Goal: Task Accomplishment & Management: Complete application form

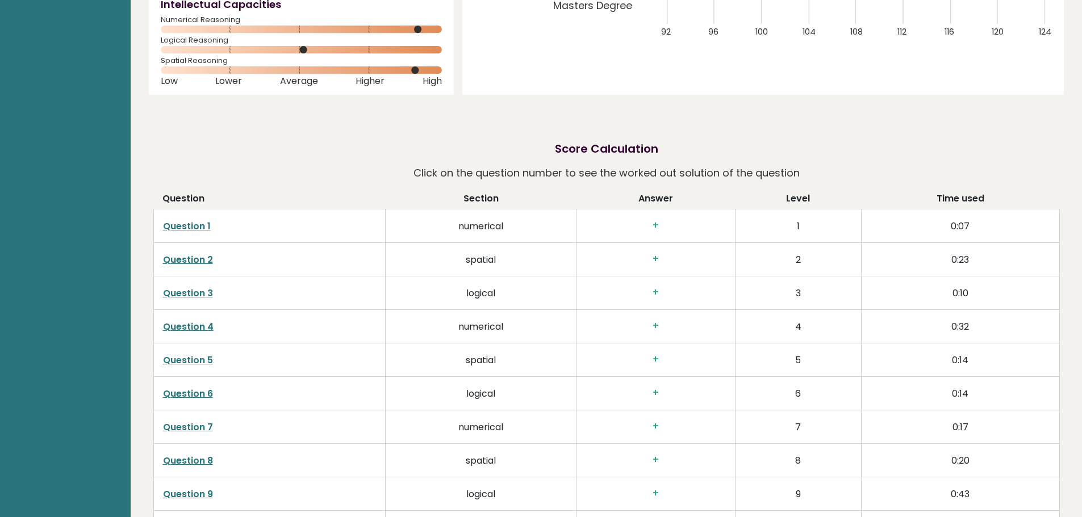
scroll to position [284, 0]
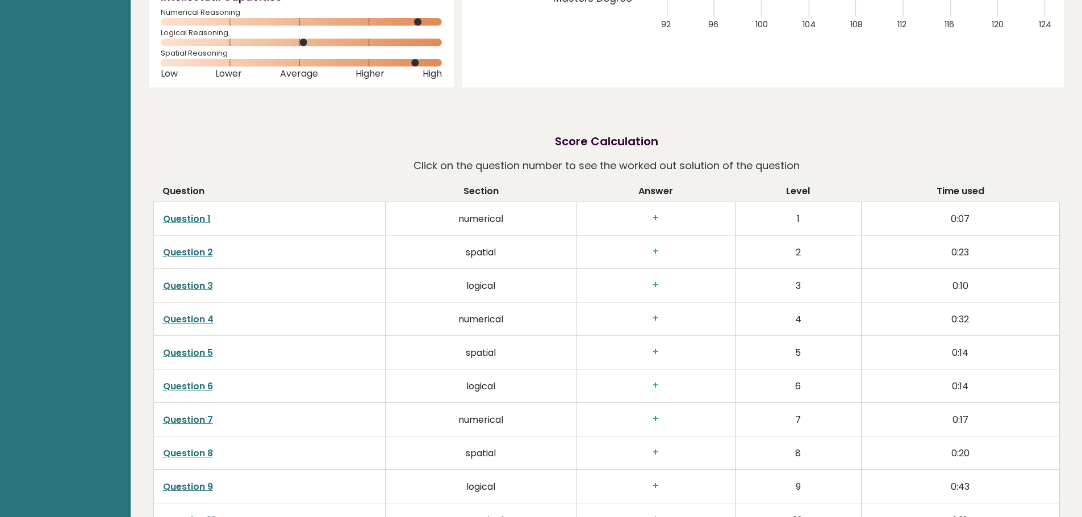
click at [185, 219] on link "Question 1" at bounding box center [187, 218] width 48 height 13
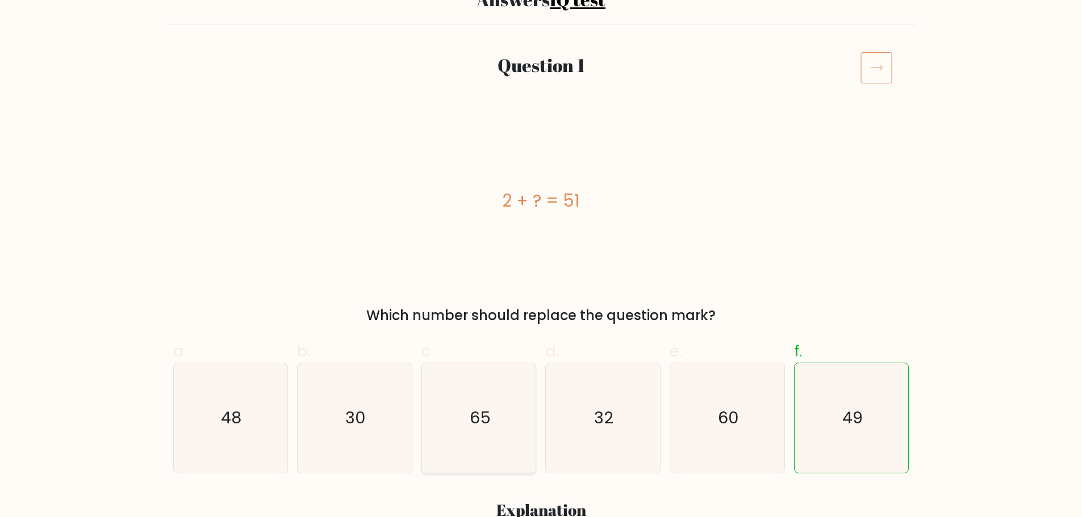
scroll to position [227, 0]
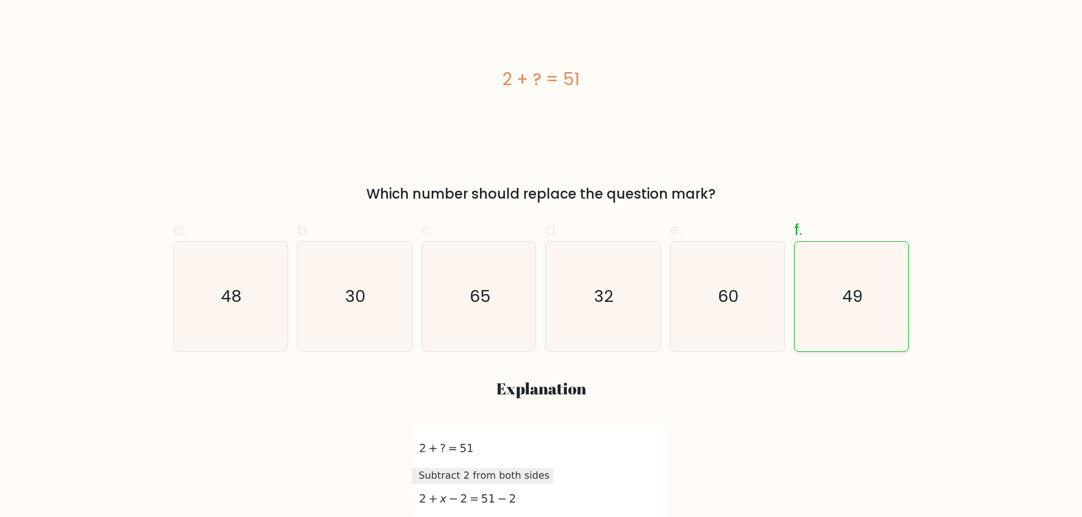
click at [857, 316] on icon "49" at bounding box center [852, 297] width 110 height 110
click at [542, 39] on input "f. 49" at bounding box center [541, 35] width 1 height 7
radio input "true"
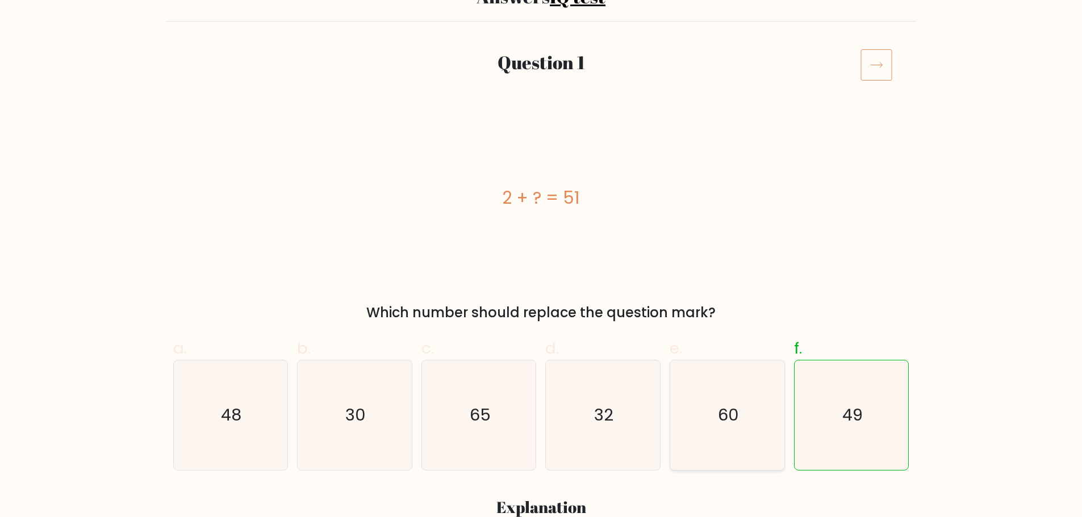
scroll to position [0, 0]
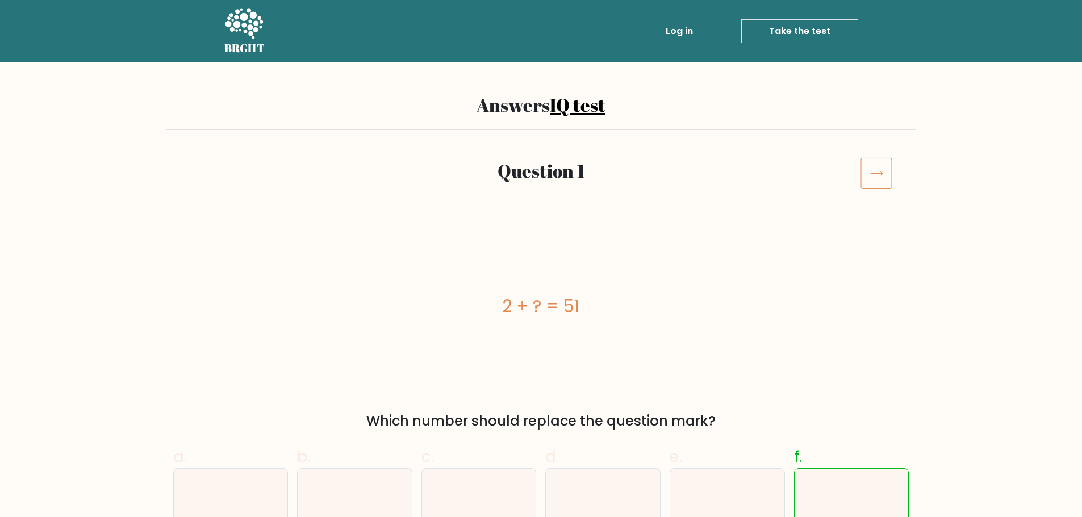
click at [881, 170] on icon at bounding box center [876, 173] width 32 height 32
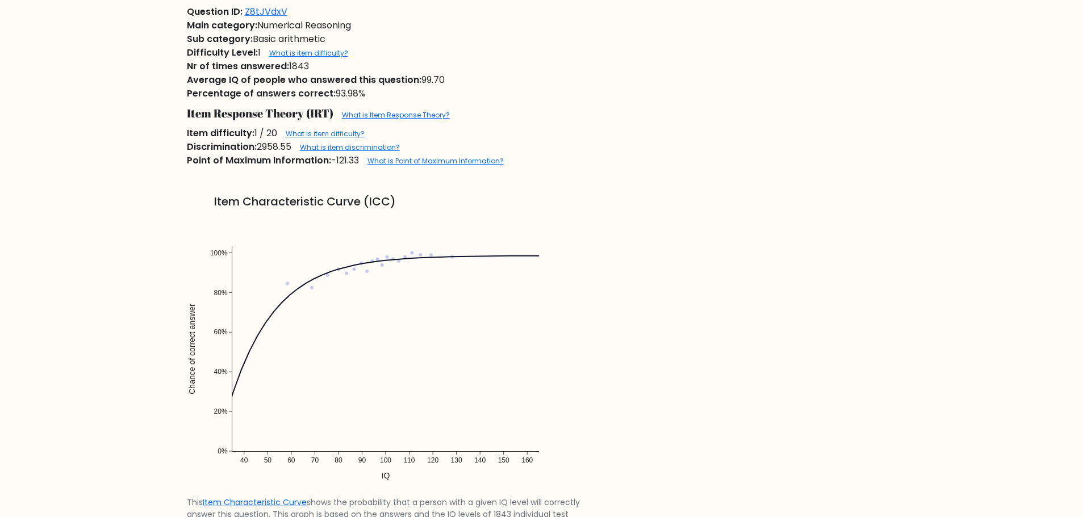
scroll to position [909, 0]
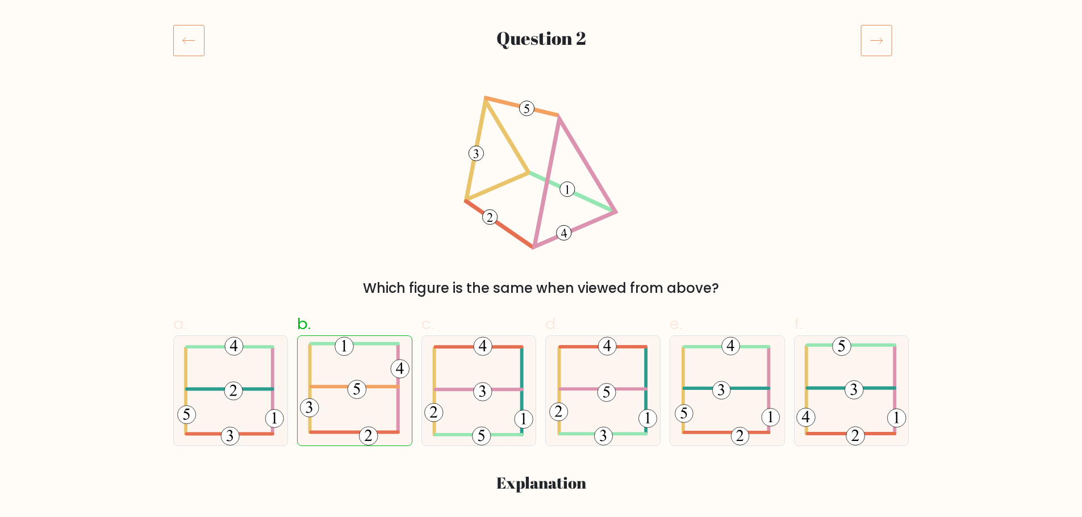
scroll to position [170, 0]
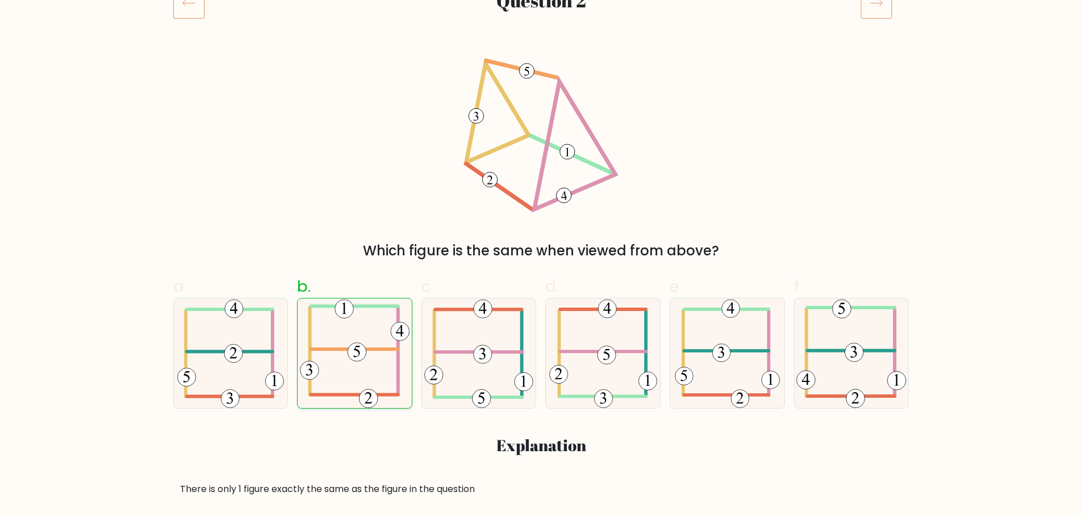
click at [361, 337] on icon at bounding box center [355, 354] width 110 height 110
click at [541, 96] on input "b." at bounding box center [541, 92] width 1 height 7
radio input "true"
click at [889, 8] on icon at bounding box center [876, 3] width 32 height 32
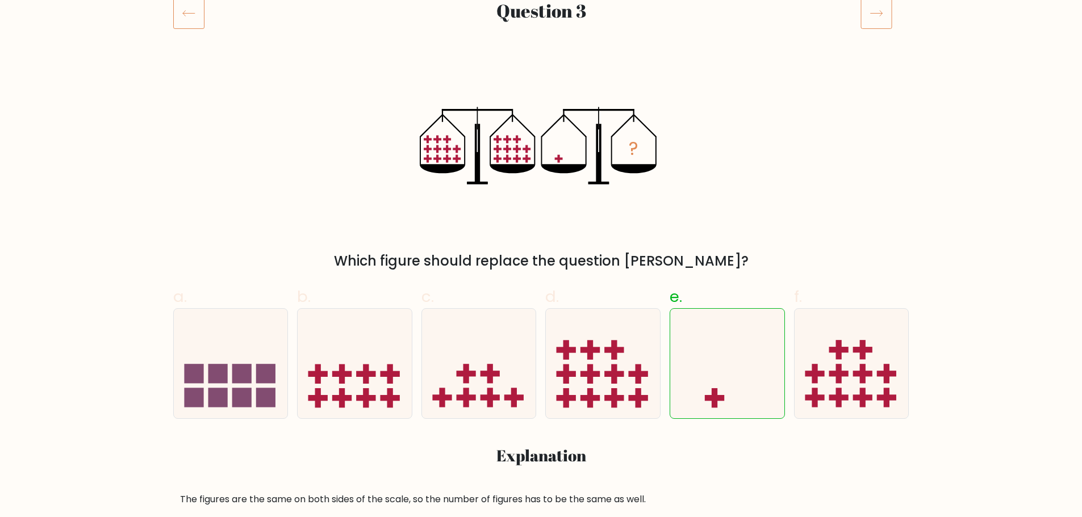
scroll to position [170, 0]
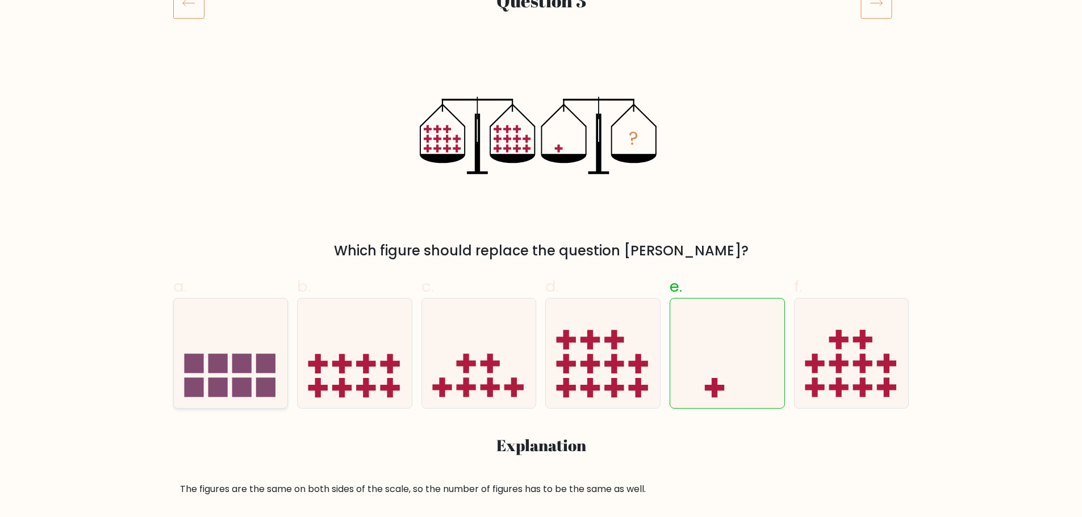
click at [264, 373] on rect at bounding box center [265, 363] width 19 height 19
click at [541, 96] on input "a." at bounding box center [541, 92] width 1 height 7
radio input "true"
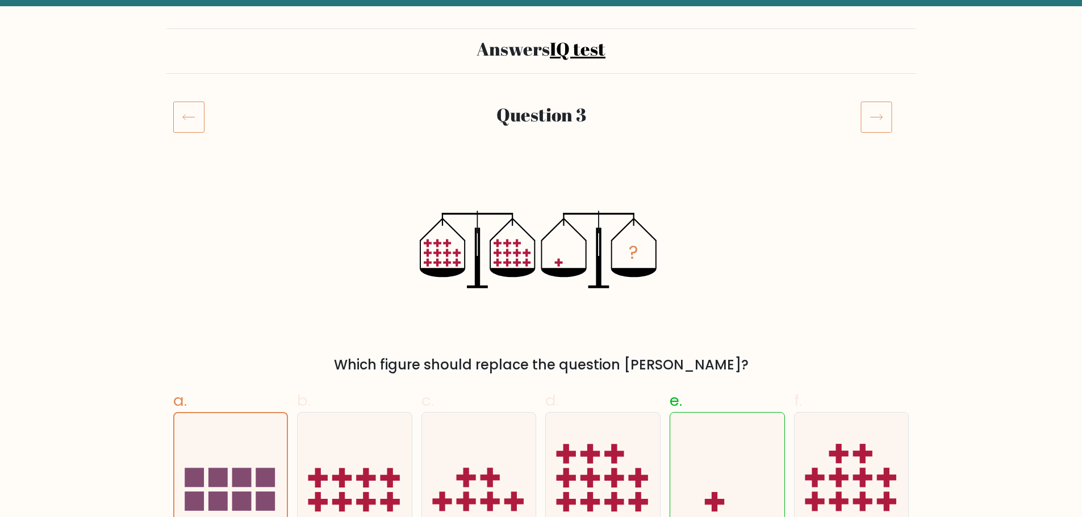
scroll to position [0, 0]
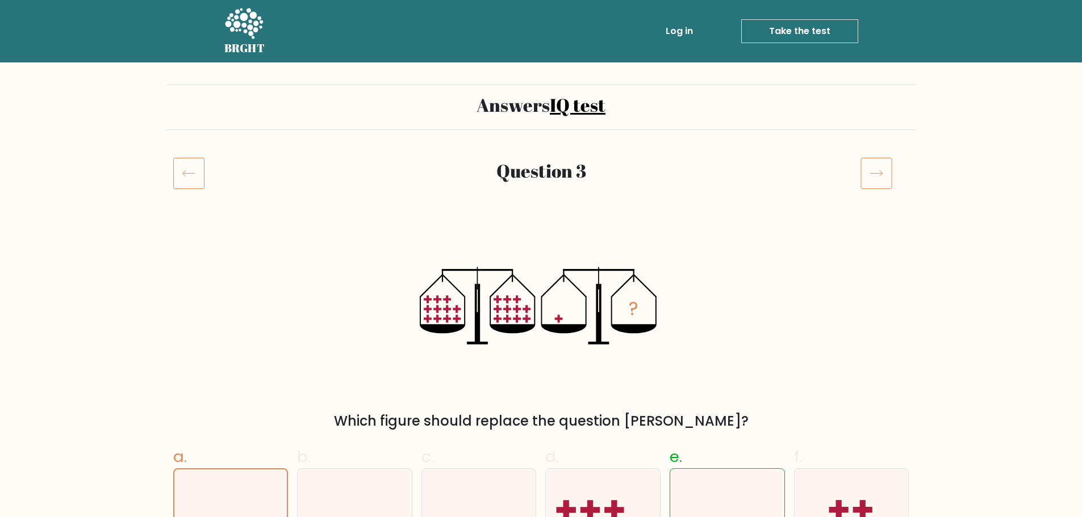
click at [877, 178] on icon at bounding box center [876, 173] width 32 height 32
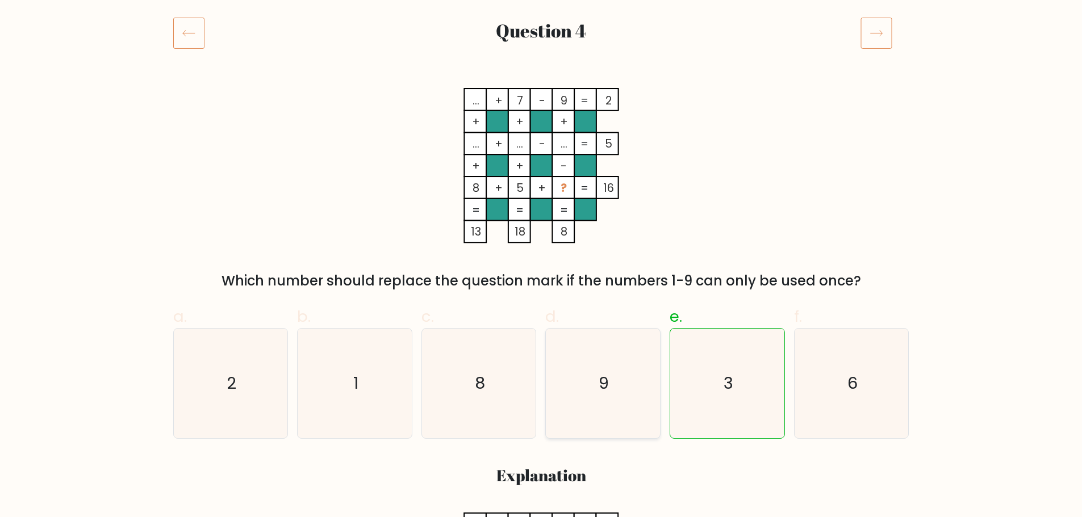
scroll to position [170, 0]
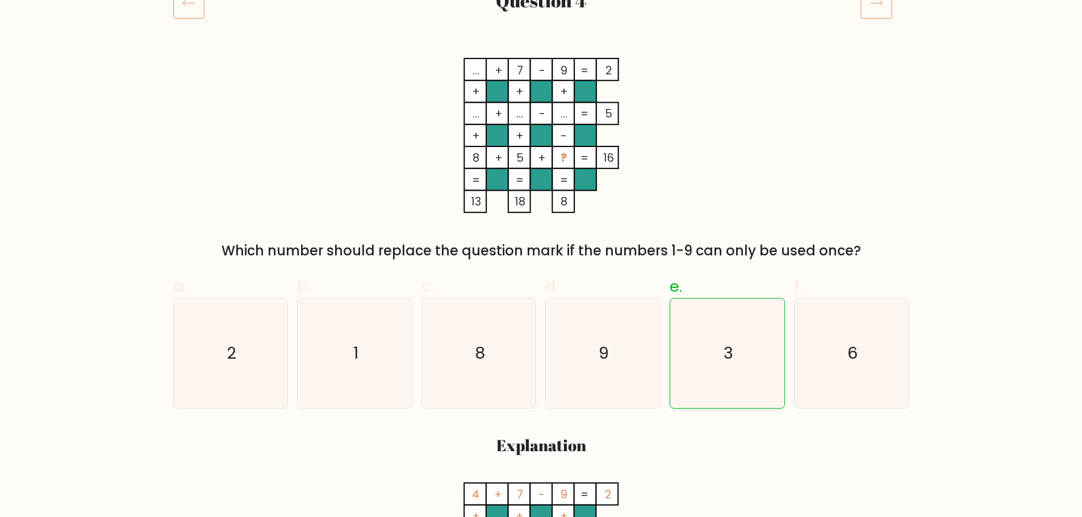
click at [713, 353] on icon "3" at bounding box center [727, 354] width 110 height 110
click at [542, 96] on input "e. 3" at bounding box center [541, 92] width 1 height 7
radio input "true"
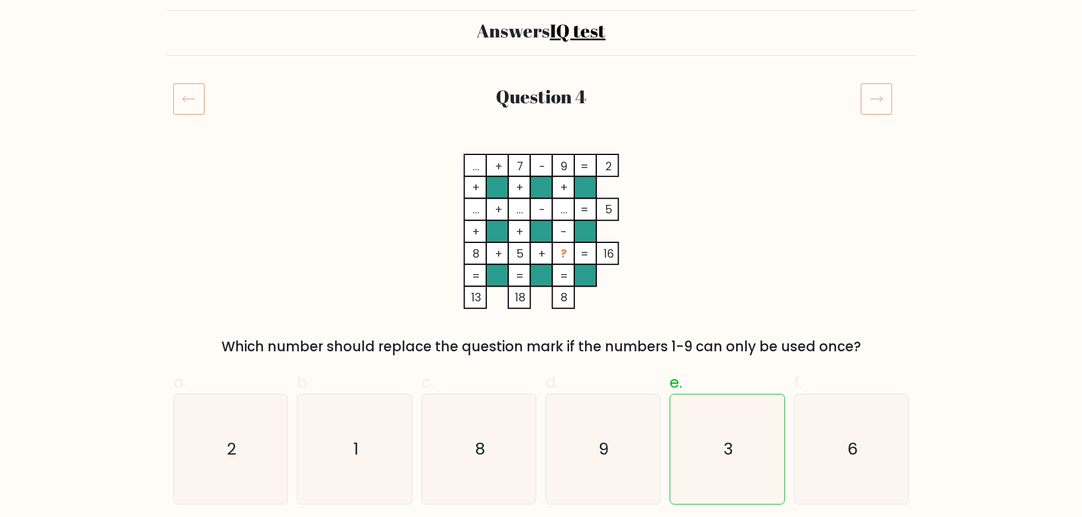
scroll to position [0, 0]
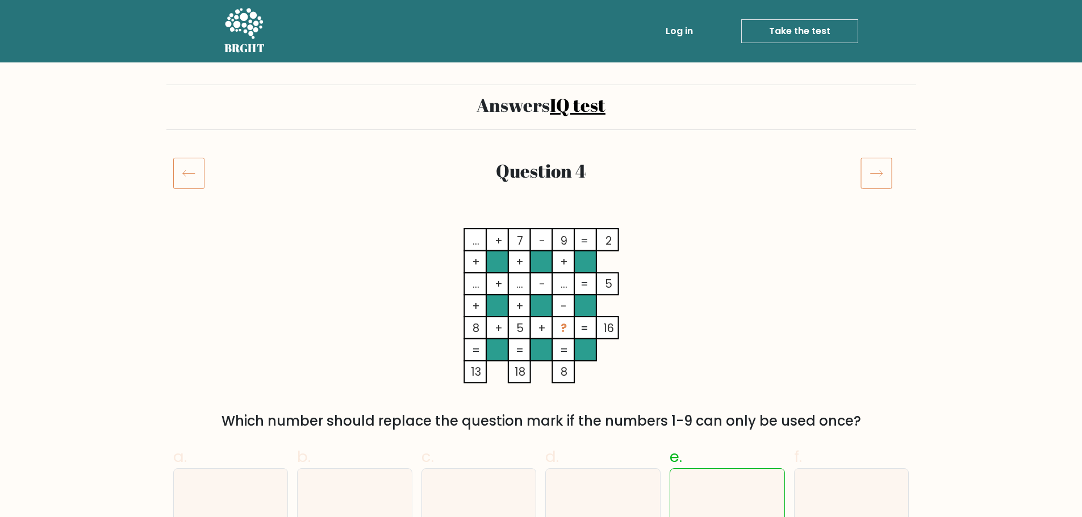
click at [879, 178] on icon at bounding box center [876, 173] width 32 height 32
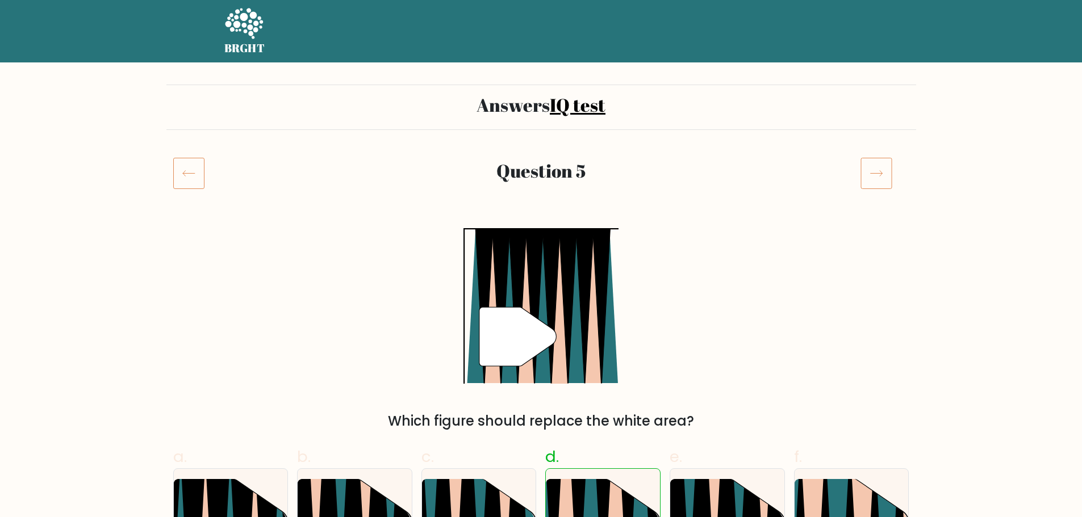
scroll to position [114, 0]
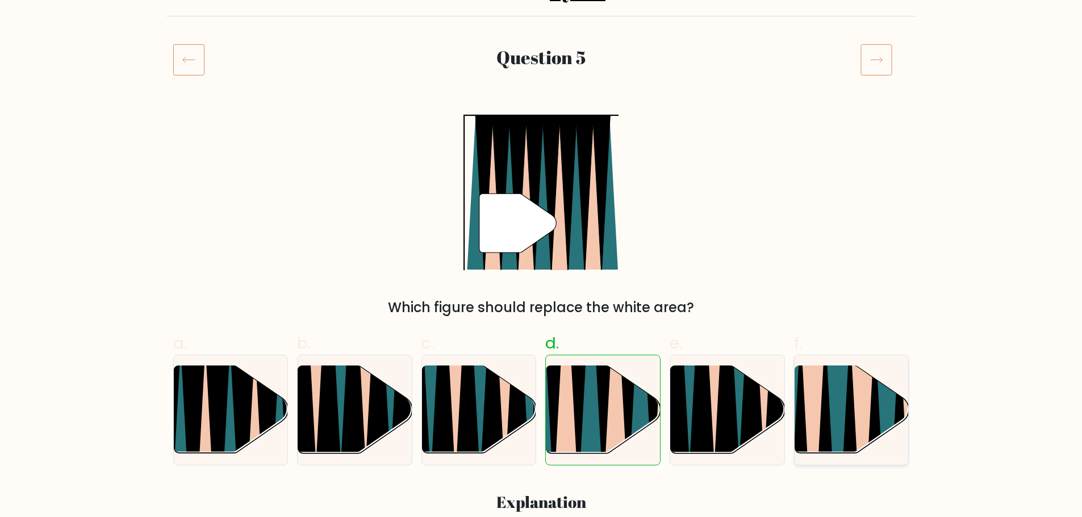
click at [843, 412] on icon at bounding box center [838, 460] width 25 height 228
click at [542, 153] on input "f." at bounding box center [541, 148] width 1 height 7
radio input "true"
click at [871, 61] on icon at bounding box center [876, 60] width 32 height 32
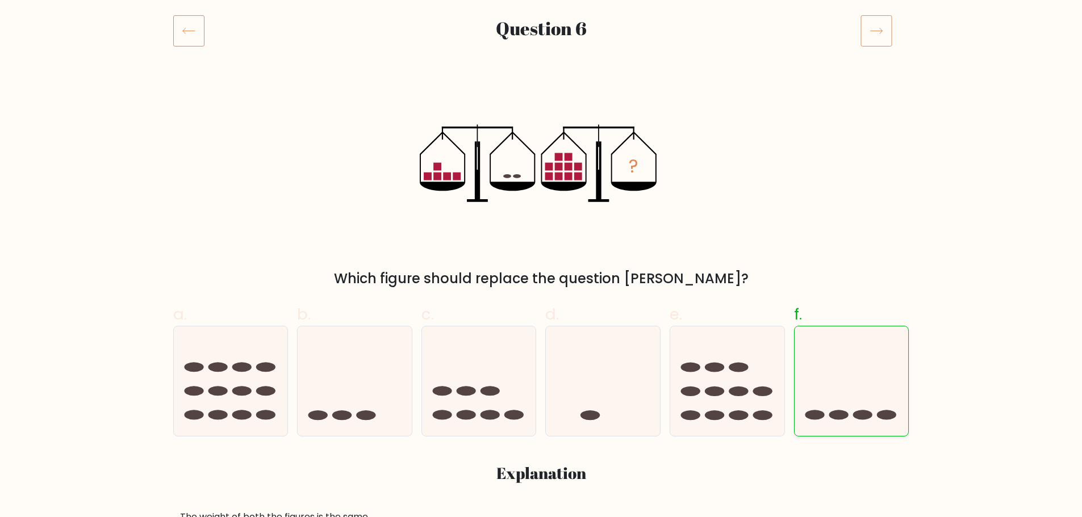
scroll to position [170, 0]
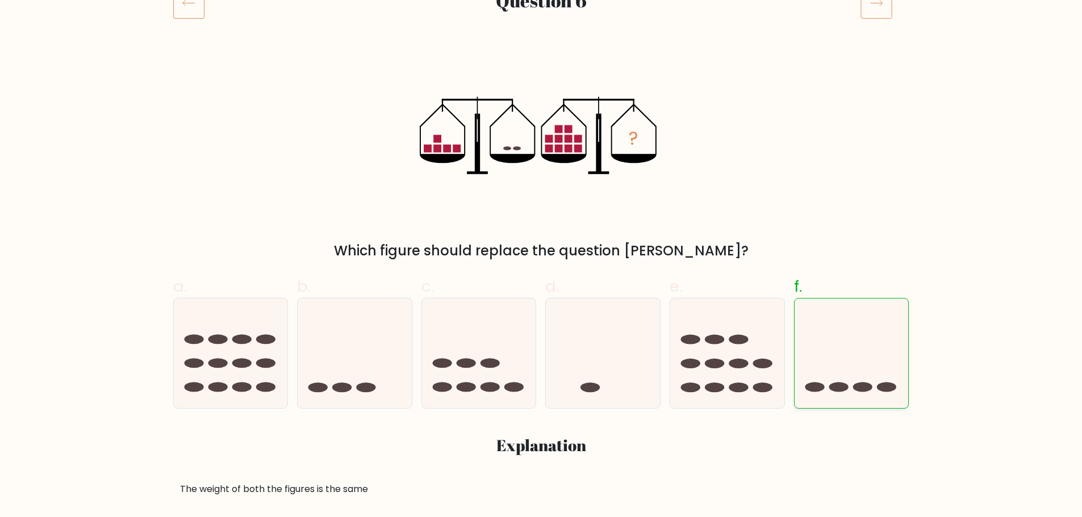
click at [839, 381] on icon at bounding box center [851, 353] width 114 height 94
click at [542, 96] on input "f." at bounding box center [541, 92] width 1 height 7
radio input "true"
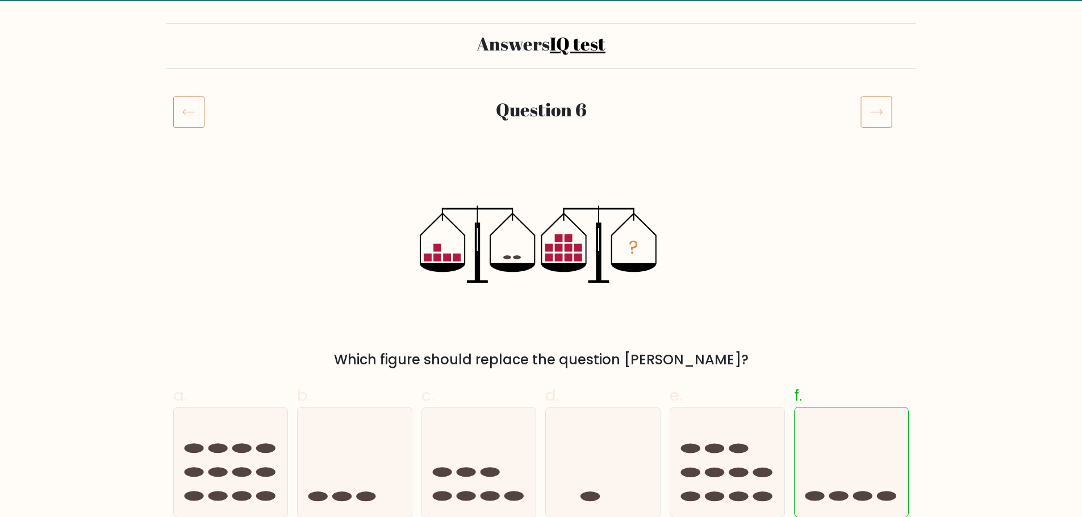
scroll to position [0, 0]
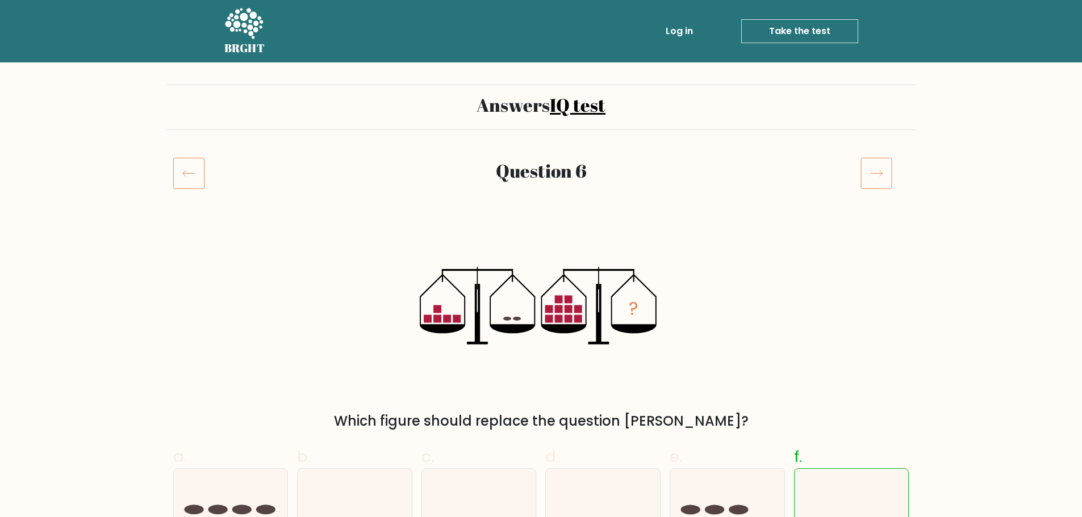
click at [868, 168] on icon at bounding box center [876, 173] width 32 height 32
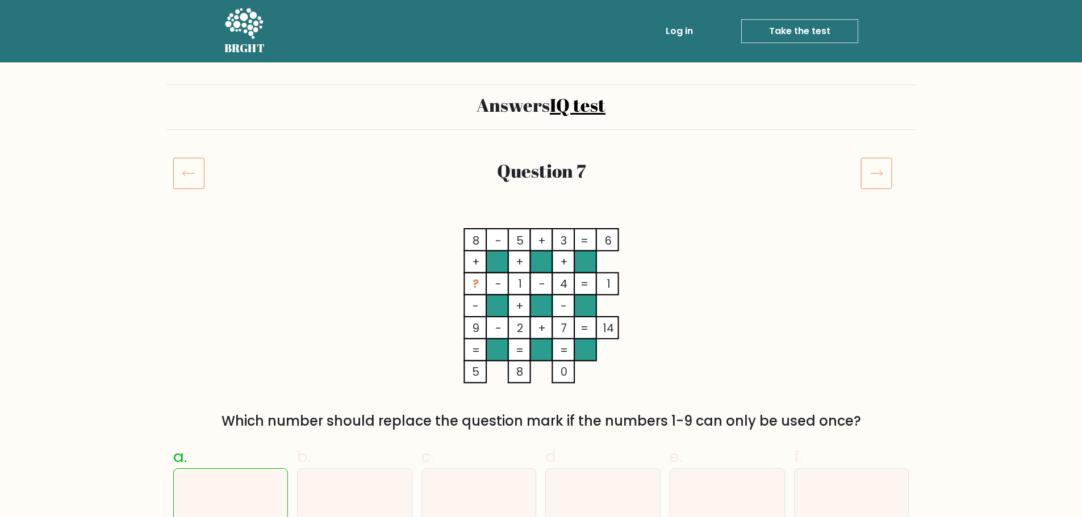
scroll to position [170, 0]
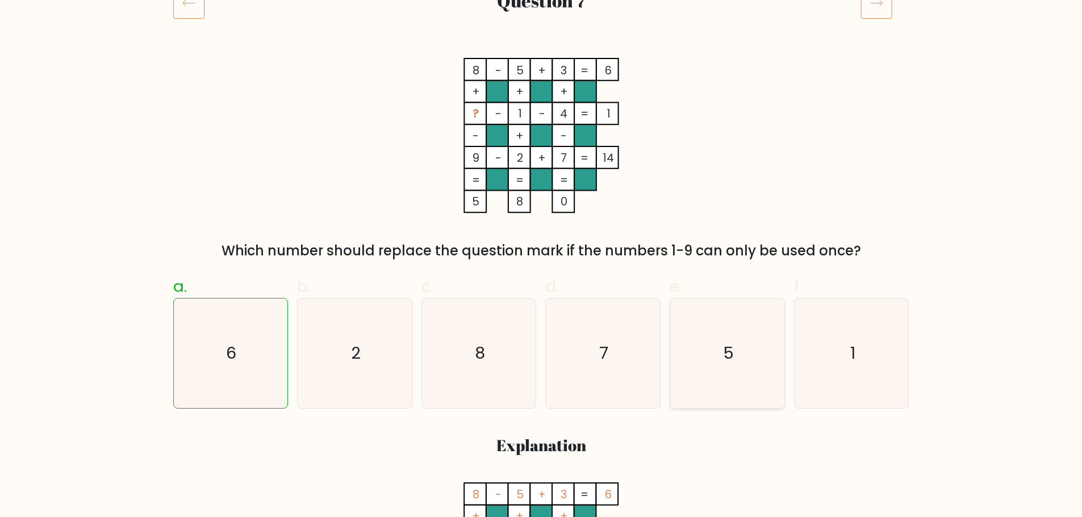
click at [723, 367] on icon "5" at bounding box center [727, 354] width 110 height 110
click at [542, 96] on input "e. 5" at bounding box center [541, 92] width 1 height 7
radio input "true"
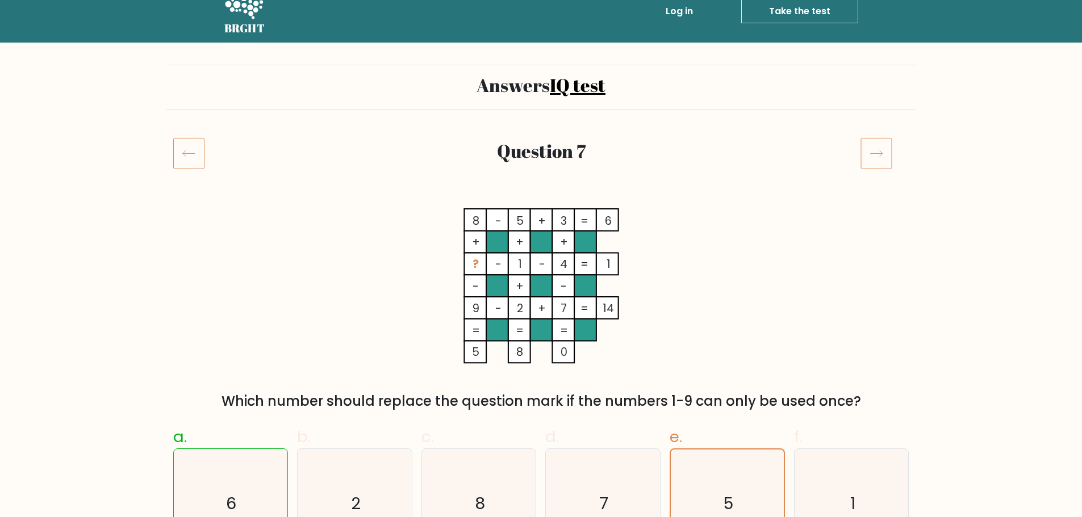
scroll to position [0, 0]
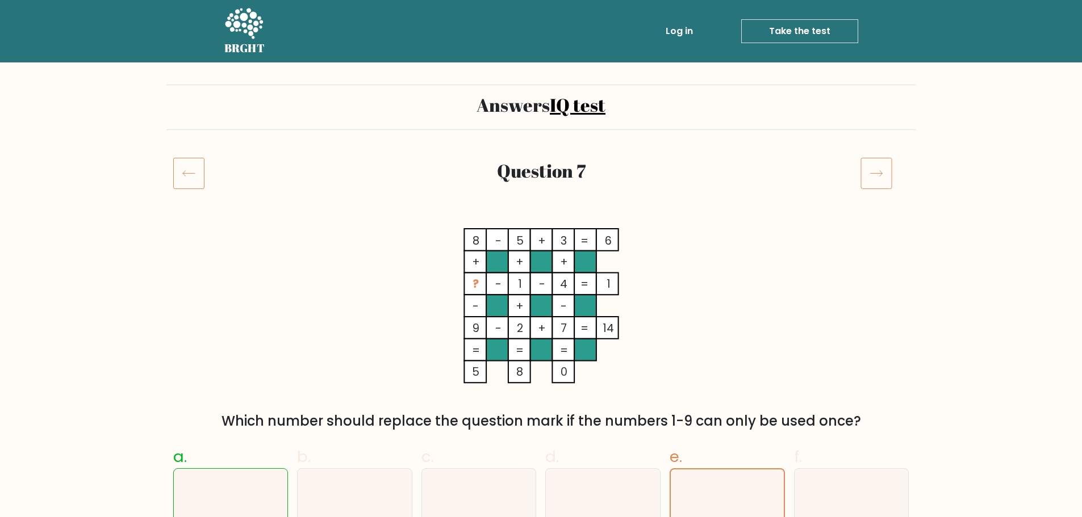
click at [864, 168] on icon at bounding box center [876, 173] width 32 height 32
click at [882, 172] on icon at bounding box center [876, 173] width 32 height 32
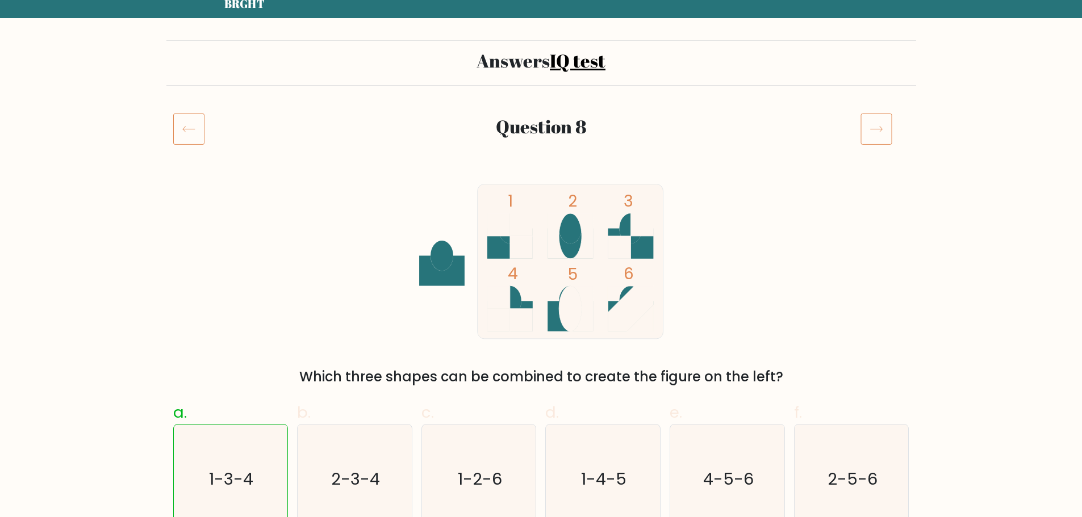
scroll to position [114, 0]
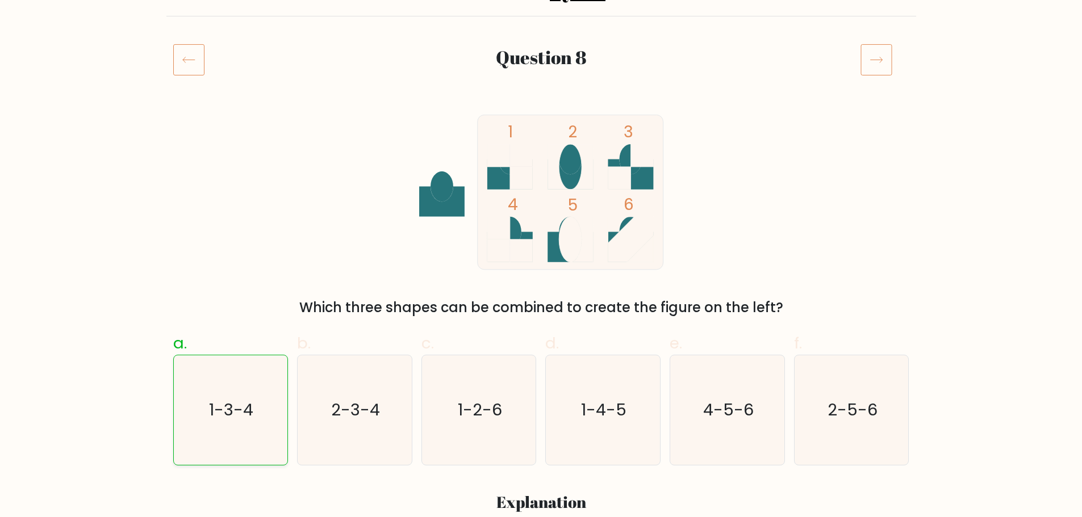
click at [252, 428] on icon "1-3-4" at bounding box center [230, 410] width 110 height 110
click at [541, 153] on input "a. 1-3-4" at bounding box center [541, 148] width 1 height 7
radio input "true"
click at [876, 62] on icon at bounding box center [876, 60] width 32 height 32
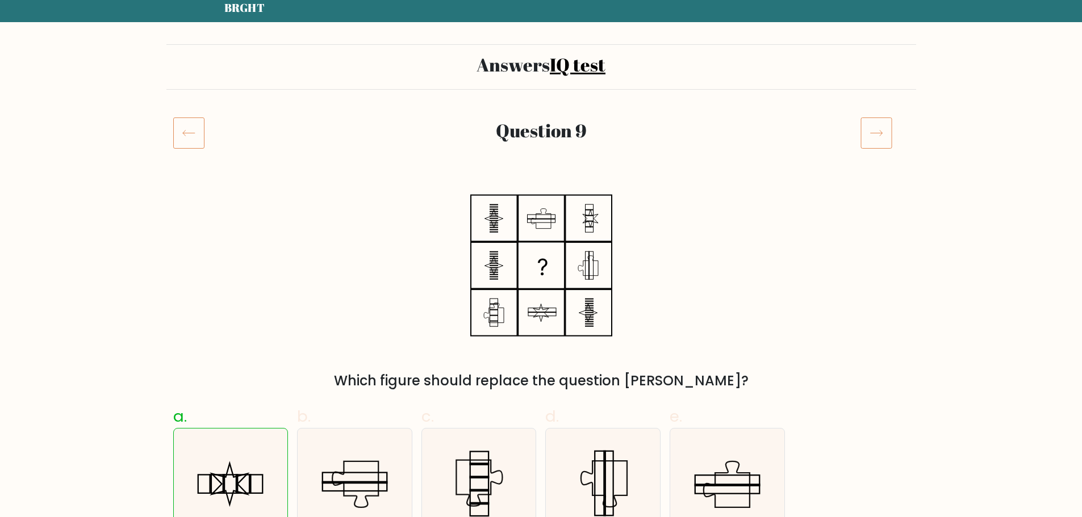
scroll to position [89, 0]
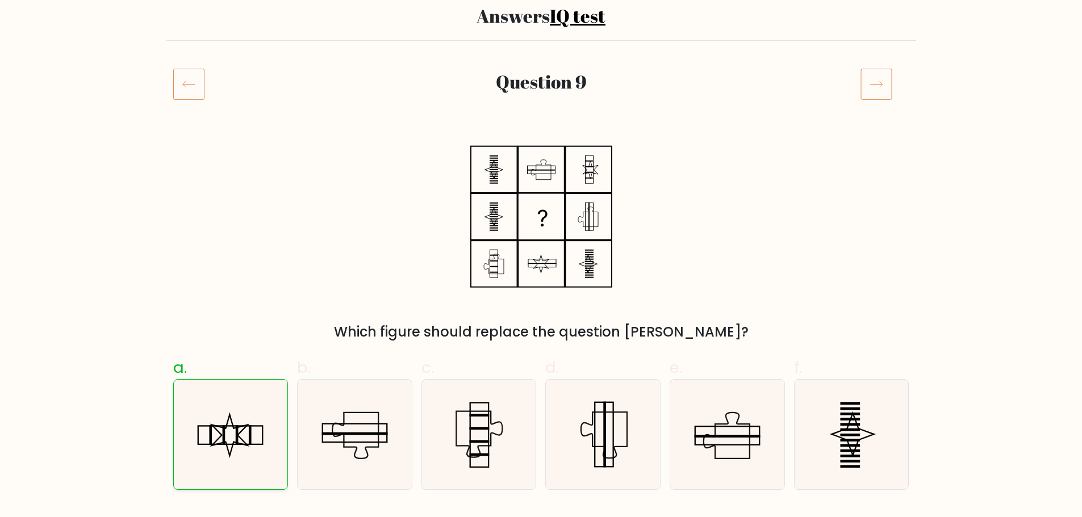
click at [226, 442] on icon at bounding box center [230, 435] width 36 height 41
click at [541, 177] on input "a." at bounding box center [541, 173] width 1 height 7
radio input "true"
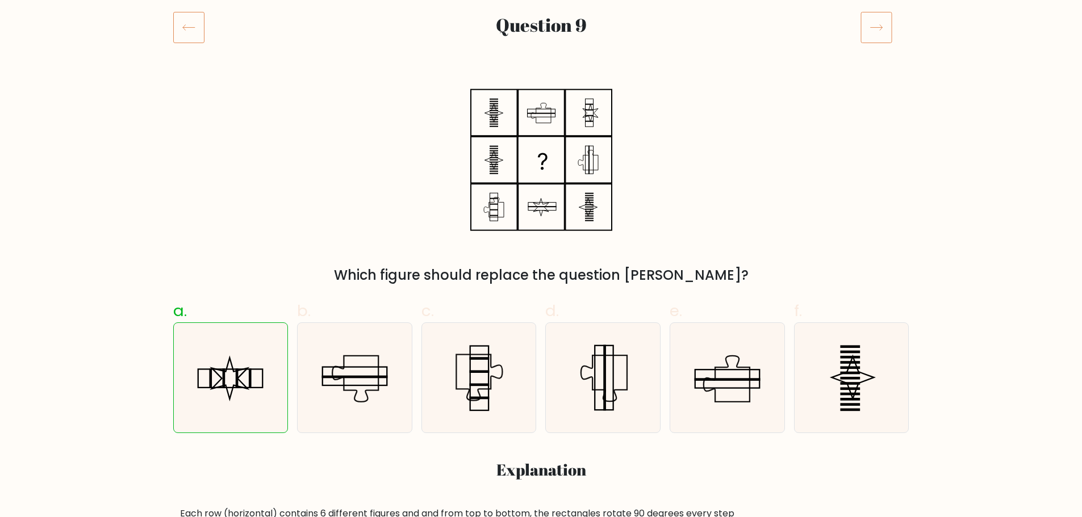
click at [882, 27] on icon at bounding box center [876, 27] width 32 height 32
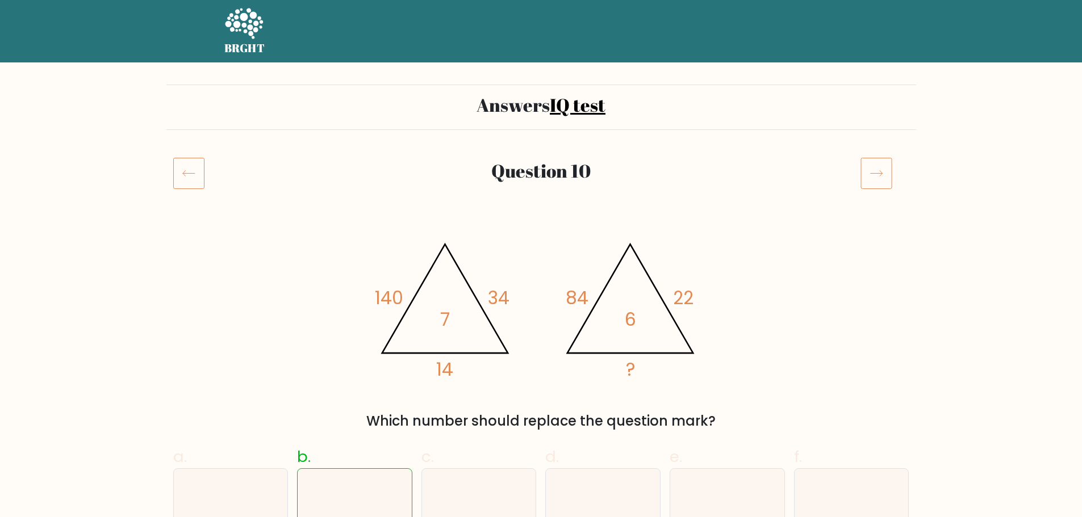
click at [184, 170] on icon at bounding box center [188, 173] width 31 height 32
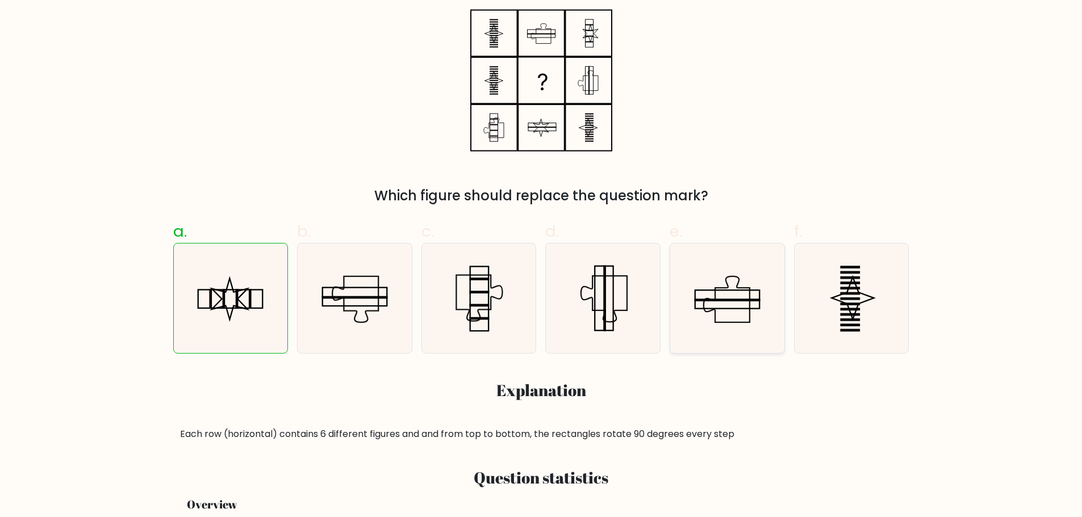
scroll to position [227, 0]
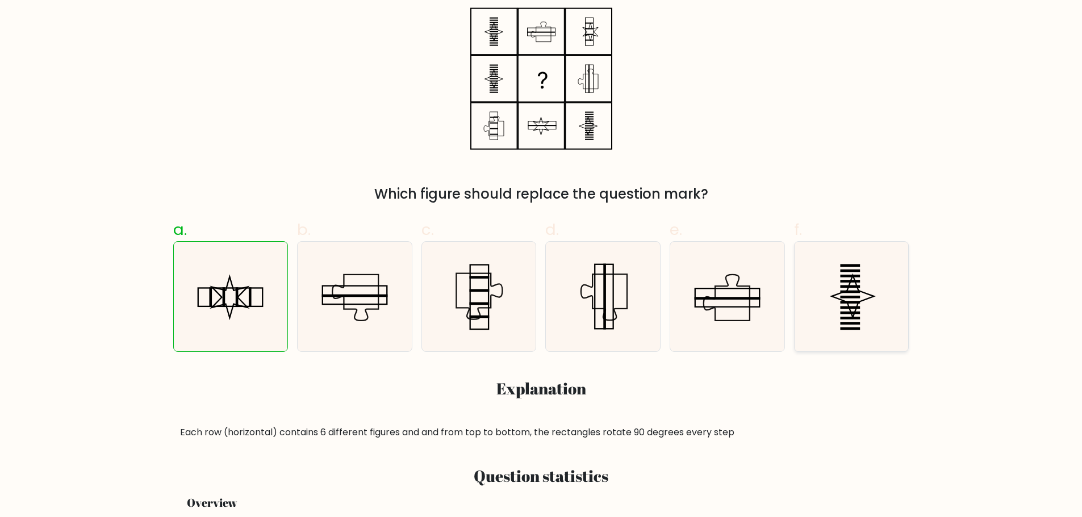
click at [835, 300] on icon at bounding box center [852, 297] width 110 height 110
click at [542, 39] on input "f." at bounding box center [541, 35] width 1 height 7
radio input "true"
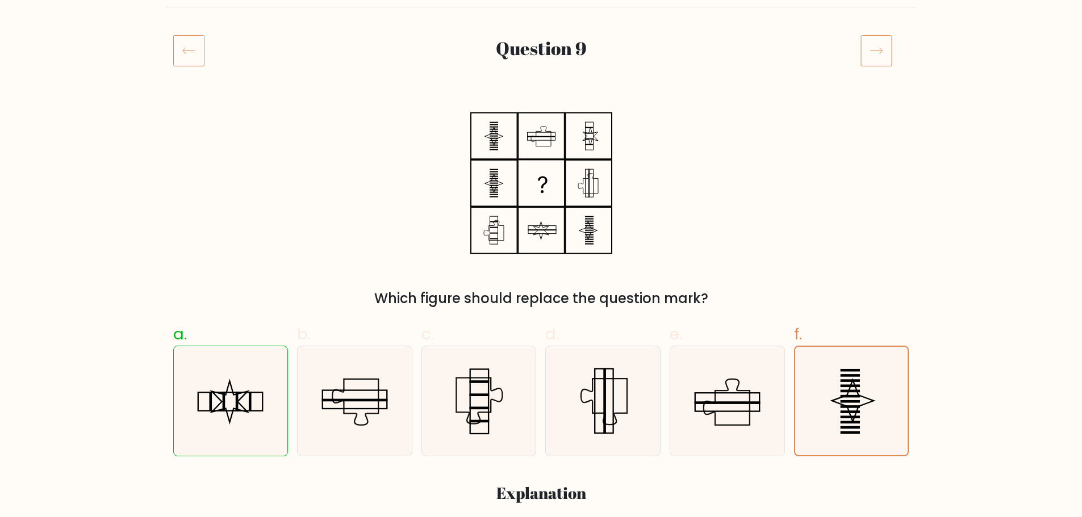
scroll to position [0, 0]
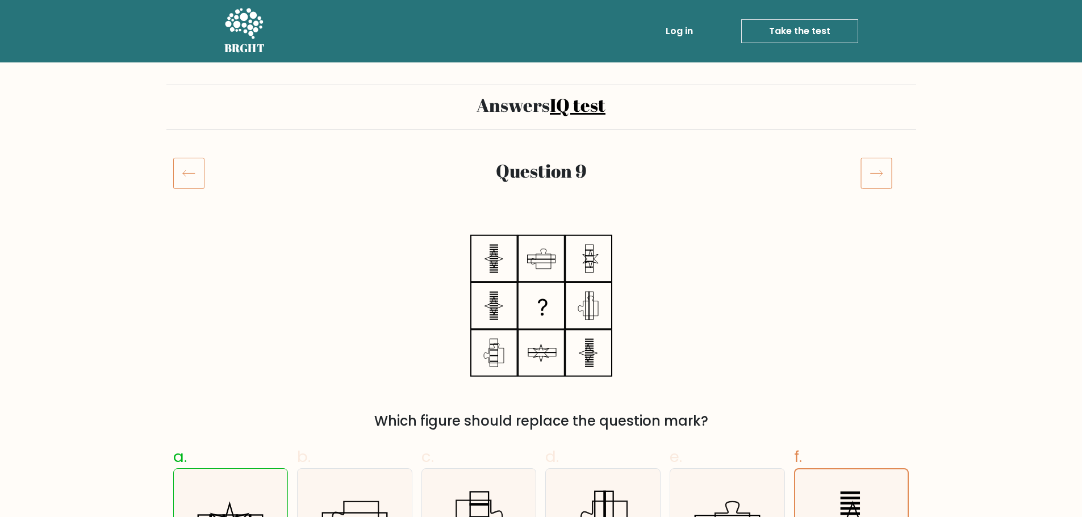
click at [882, 183] on icon at bounding box center [876, 173] width 32 height 32
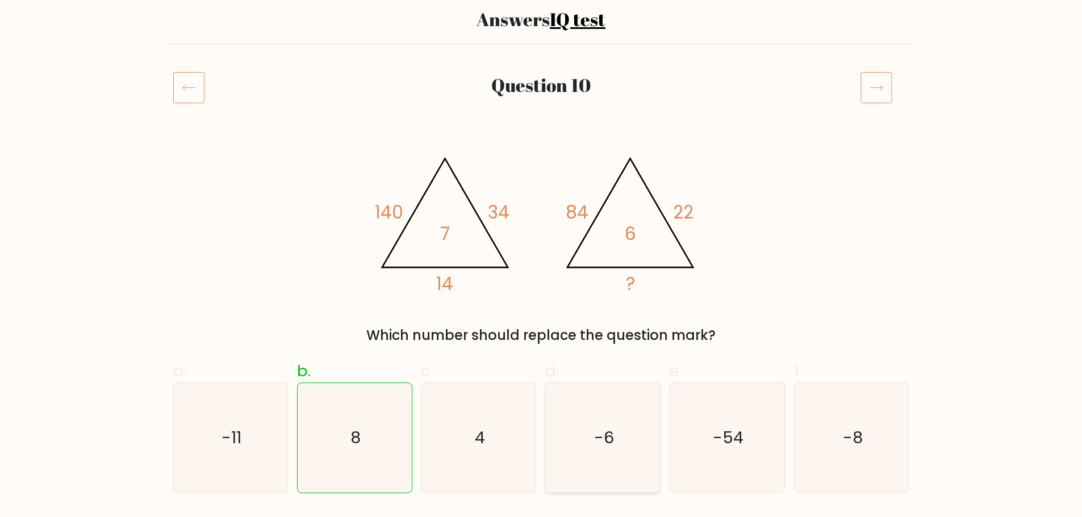
scroll to position [57, 0]
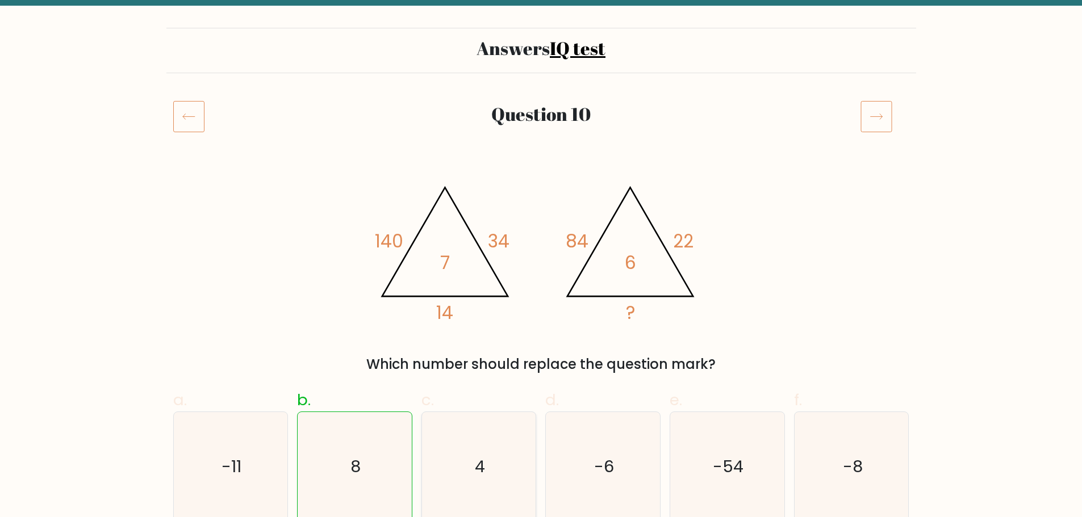
click at [499, 460] on icon "4" at bounding box center [479, 467] width 110 height 110
click at [541, 210] on input "c. 4" at bounding box center [541, 205] width 1 height 7
radio input "true"
click at [877, 118] on icon at bounding box center [876, 117] width 32 height 32
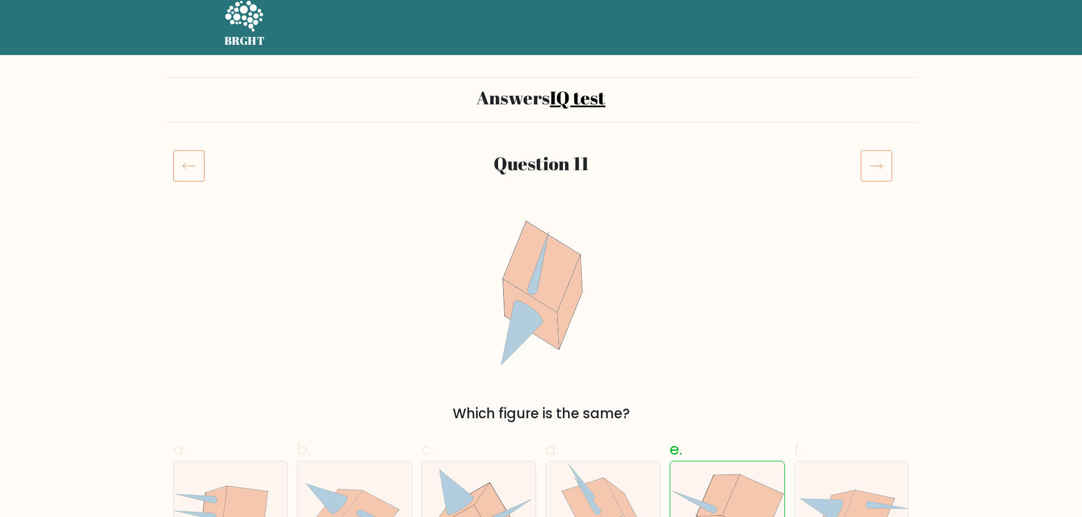
scroll to position [114, 0]
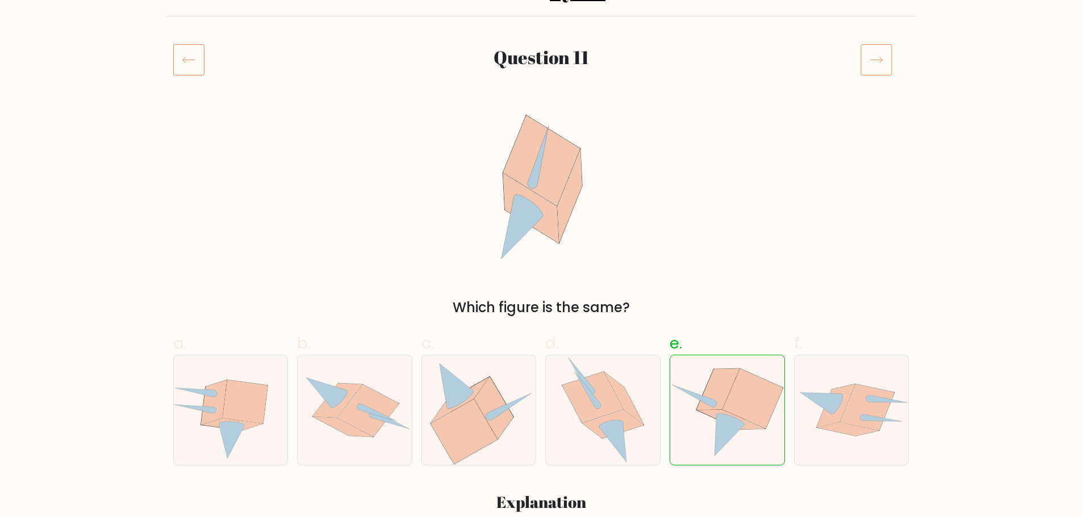
click at [742, 412] on icon at bounding box center [753, 399] width 61 height 60
click at [542, 153] on input "e." at bounding box center [541, 148] width 1 height 7
radio input "true"
click at [876, 52] on icon at bounding box center [876, 60] width 32 height 32
